Goal: Find contact information: Find contact information

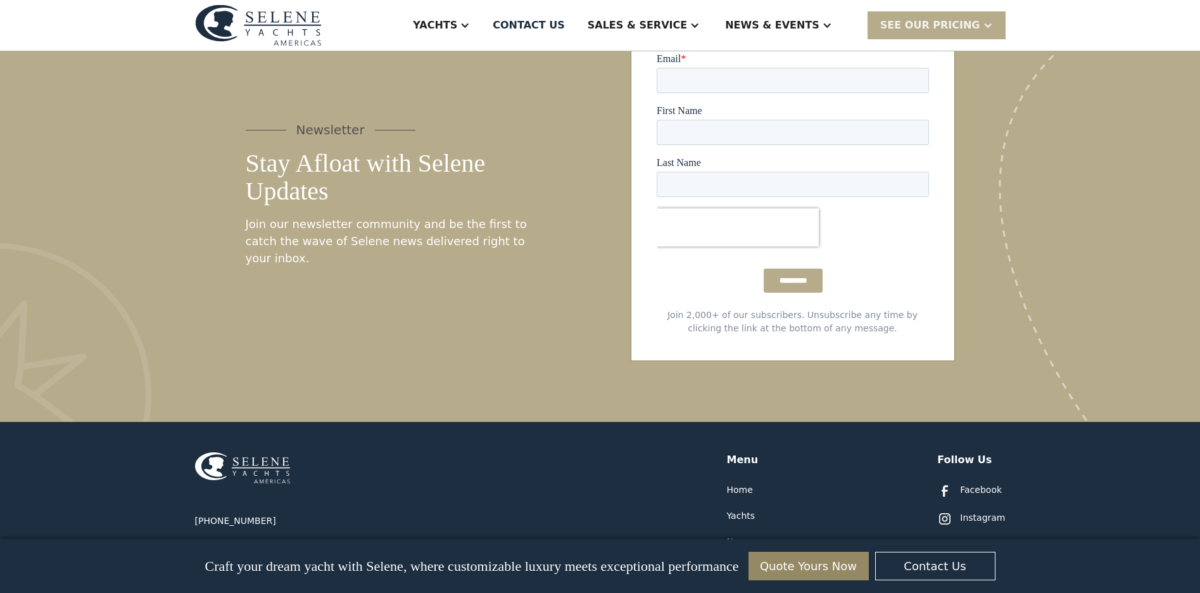
scroll to position [6521, 0]
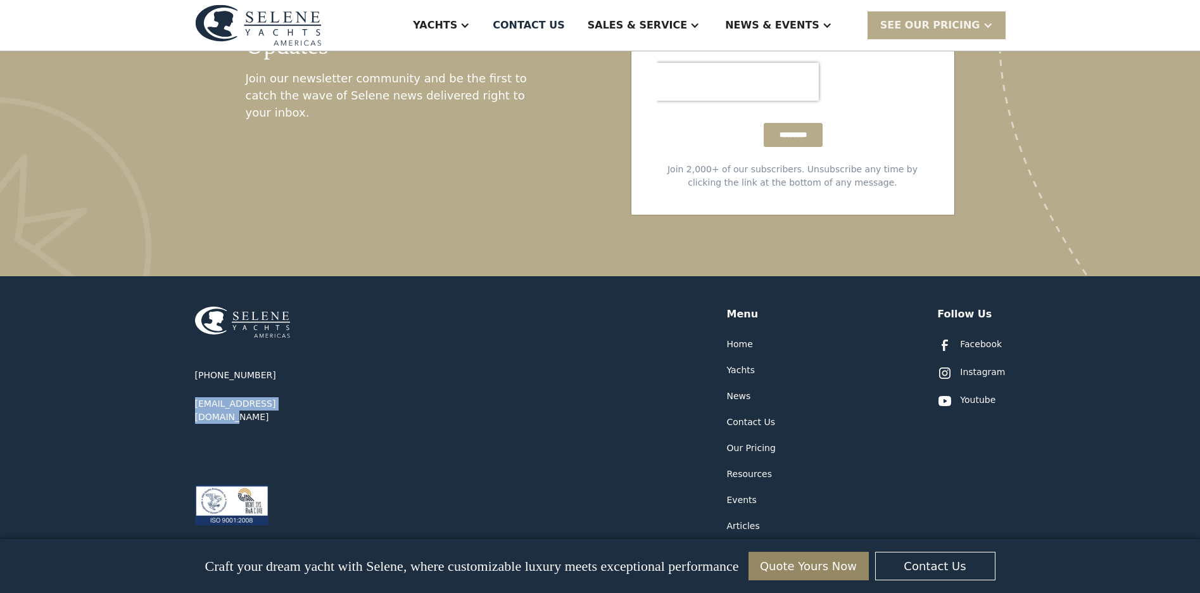
drag, startPoint x: 318, startPoint y: 304, endPoint x: 189, endPoint y: 305, distance: 129.2
click at [189, 305] on div "[PHONE_NUMBER] [EMAIL_ADDRESS][DOMAIN_NAME] Menu Home Yachts News Contact Us Ou…" at bounding box center [600, 465] width 1200 height 378
click at [576, 315] on div "[PHONE_NUMBER] [EMAIL_ADDRESS][DOMAIN_NAME] Menu Home Yachts News Contact Us Ou…" at bounding box center [600, 417] width 811 height 283
click at [981, 338] on div "Facebook" at bounding box center [981, 344] width 42 height 13
click at [951, 366] on img at bounding box center [945, 373] width 15 height 15
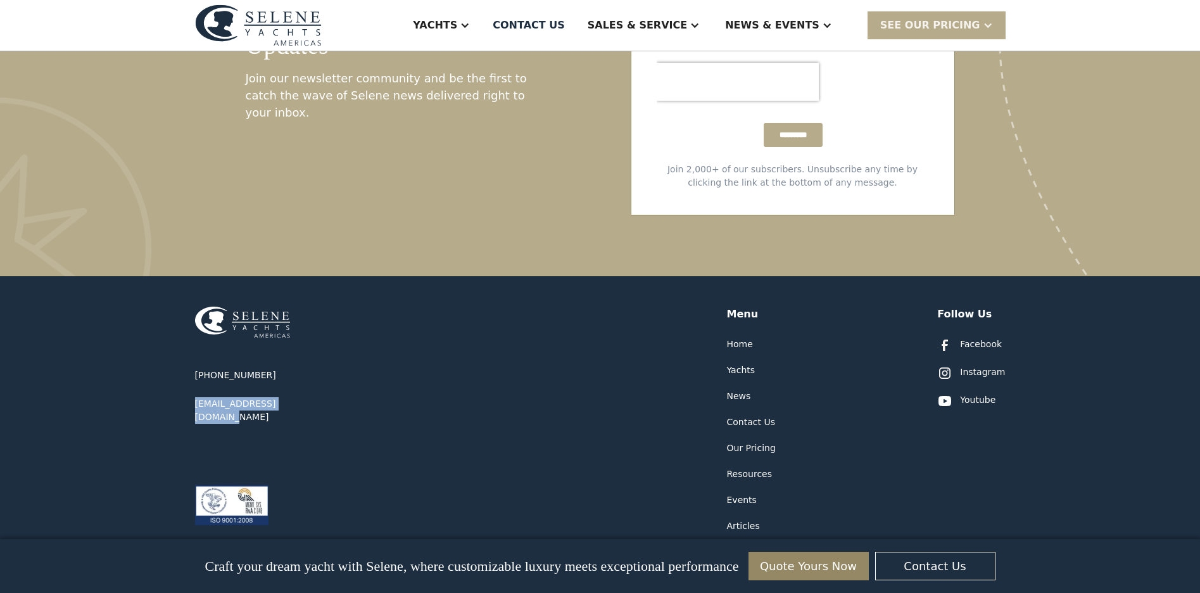
drag, startPoint x: 321, startPoint y: 307, endPoint x: 653, endPoint y: 163, distance: 362.0
click at [192, 303] on div "[PHONE_NUMBER] [EMAIL_ADDRESS][DOMAIN_NAME] Menu Home Yachts News Contact Us Ou…" at bounding box center [600, 465] width 1200 height 378
copy div "[EMAIL_ADDRESS][DOMAIN_NAME]"
